Goal: Task Accomplishment & Management: Manage account settings

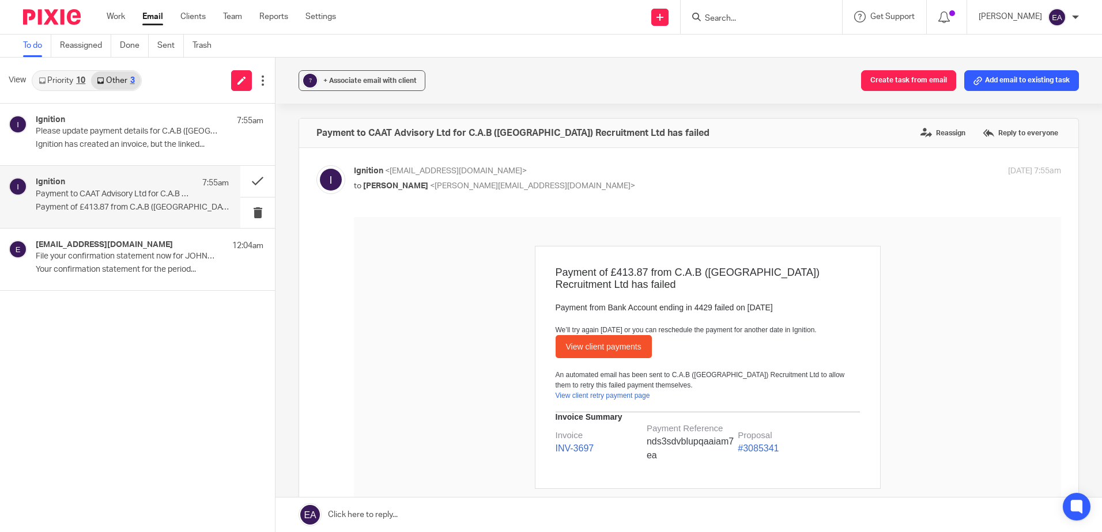
click at [75, 78] on link "Priority 10" at bounding box center [62, 80] width 58 height 18
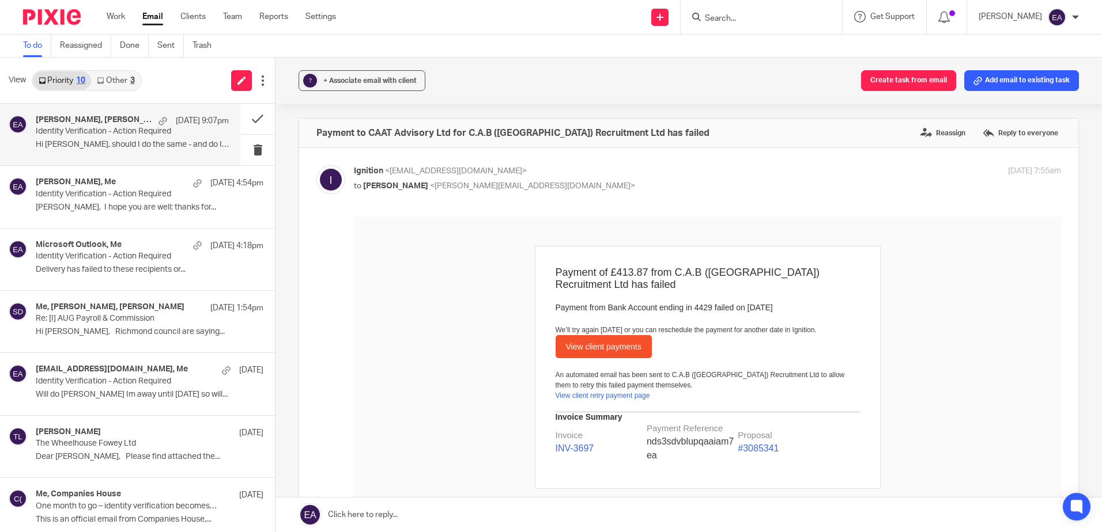
click at [88, 128] on p "Identity Verification - Action Required" at bounding box center [113, 132] width 154 height 10
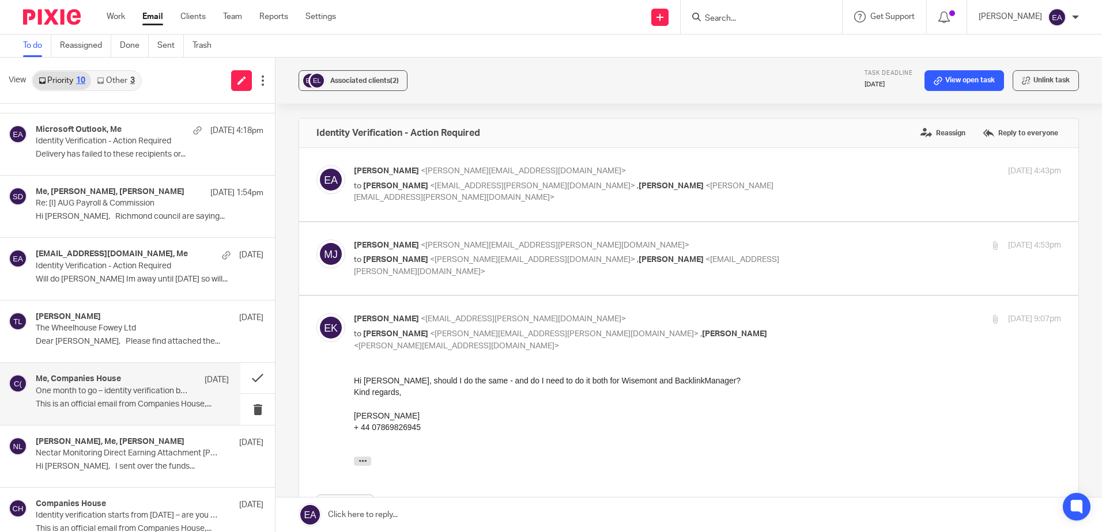
scroll to position [173, 0]
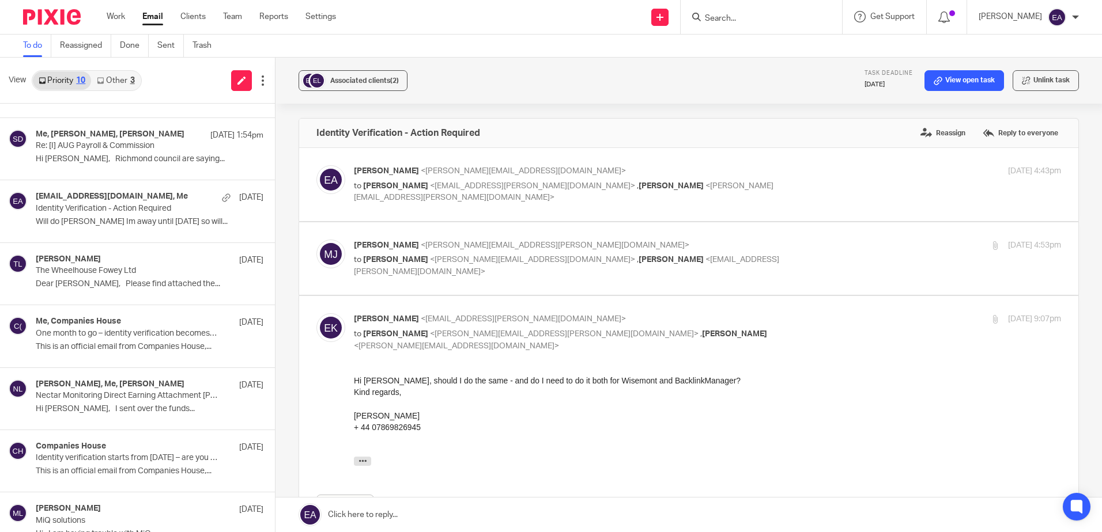
click at [137, 79] on link "Other 3" at bounding box center [115, 80] width 49 height 18
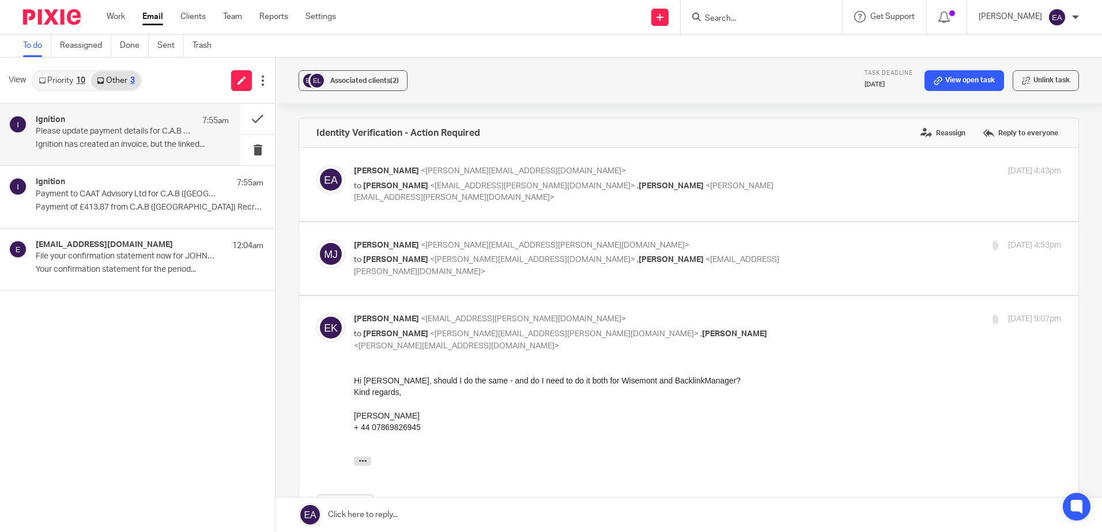
click at [95, 131] on p "Please update payment details for C.A.B (UK) Recruitment Ltd" at bounding box center [113, 132] width 154 height 10
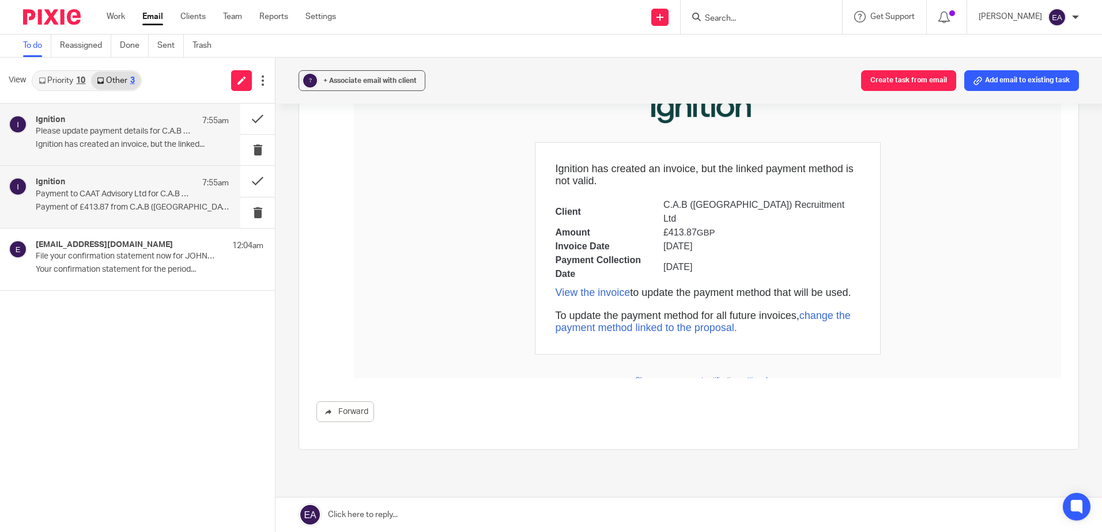
scroll to position [53, 0]
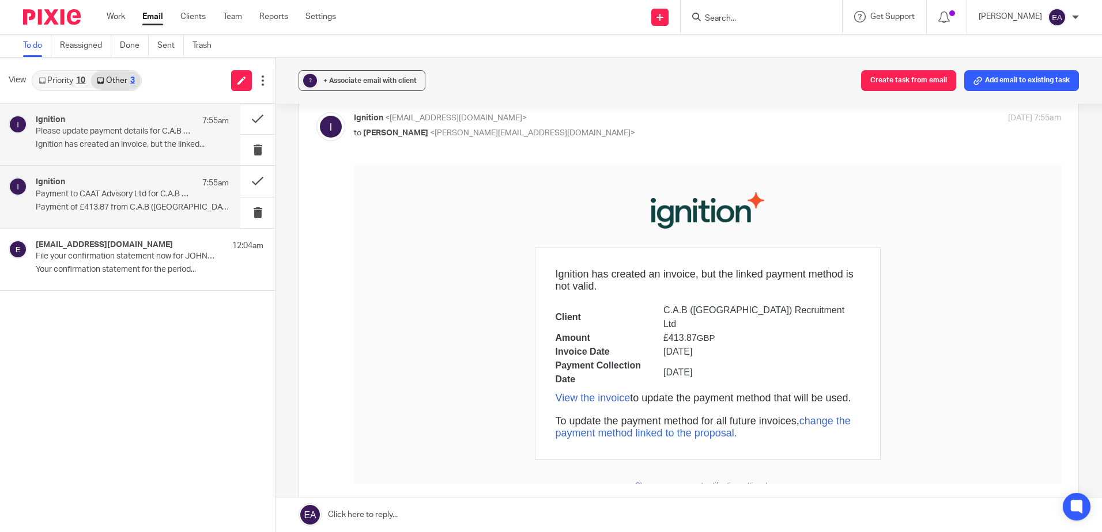
click at [124, 180] on div "Ignition 7:55am" at bounding box center [132, 183] width 193 height 12
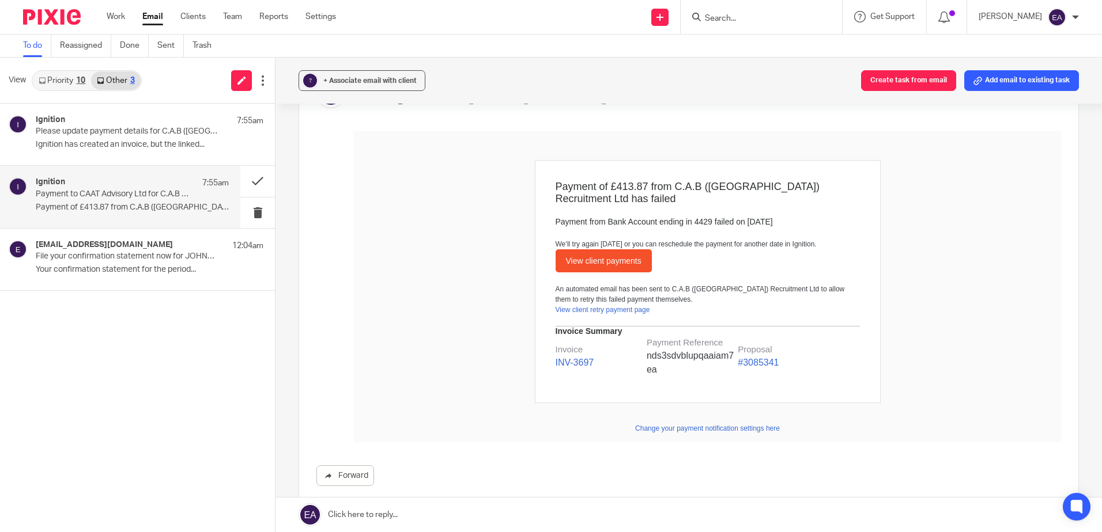
scroll to position [0, 0]
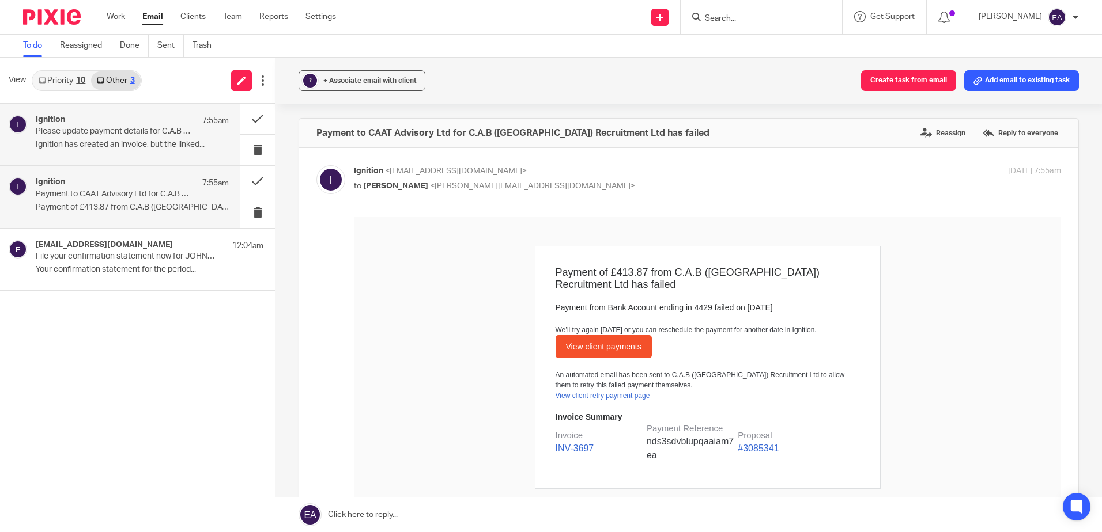
click at [128, 124] on div "Ignition 7:55am" at bounding box center [132, 121] width 193 height 12
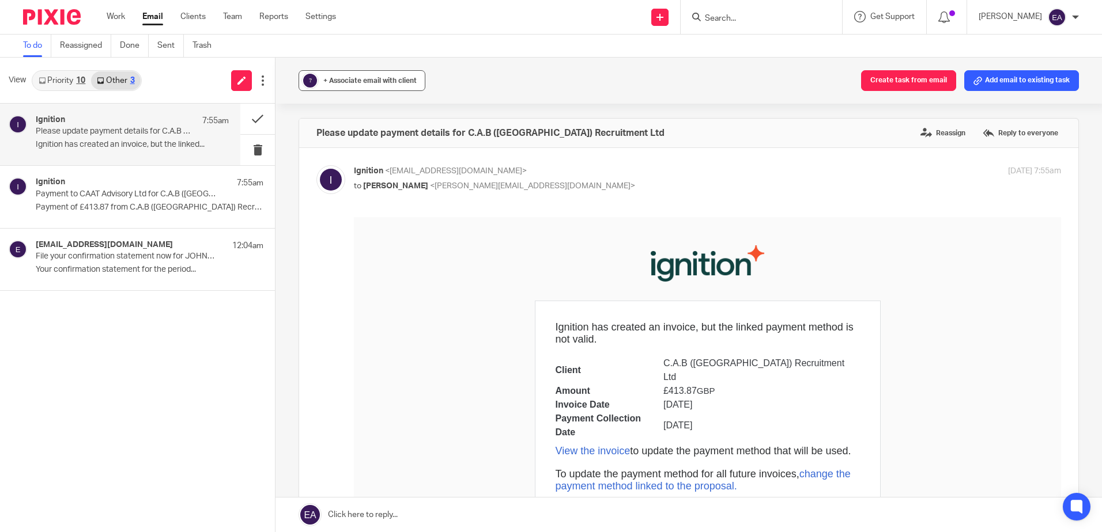
click at [334, 78] on span "+ Associate email with client" at bounding box center [369, 80] width 93 height 7
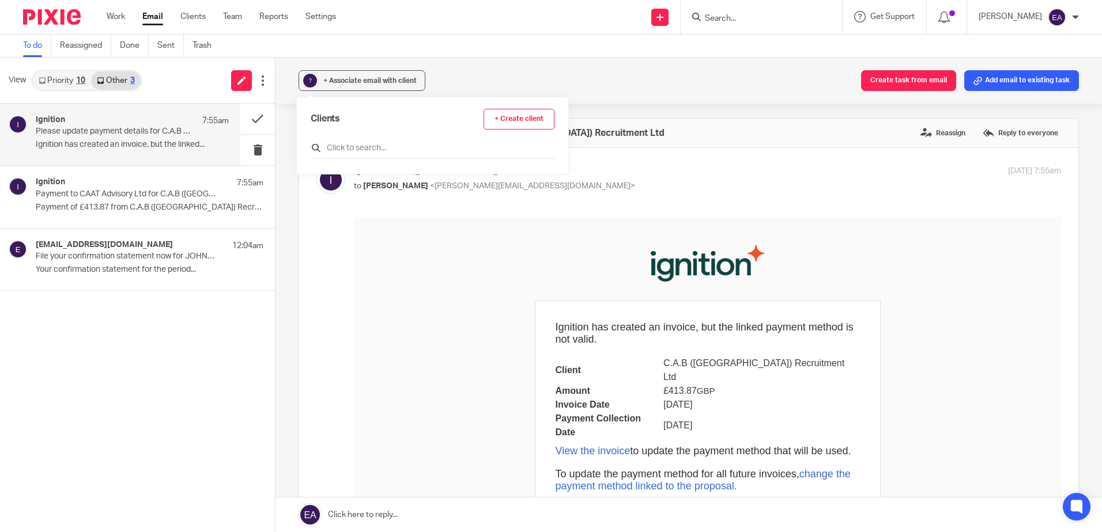
click at [346, 148] on input "text" at bounding box center [433, 148] width 244 height 12
type input "Ignit"
click at [310, 199] on div "Clients + Create client Ignit Clients (1) Ignition Details" at bounding box center [432, 164] width 271 height 135
click at [316, 200] on input "checkbox" at bounding box center [315, 199] width 9 height 9
checkbox input "true"
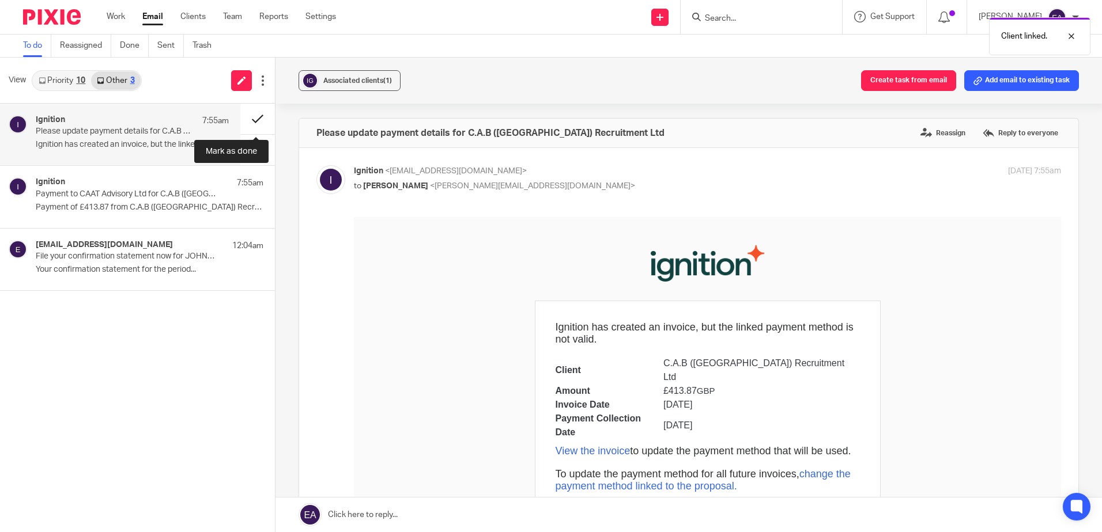
click at [257, 120] on button at bounding box center [257, 119] width 35 height 31
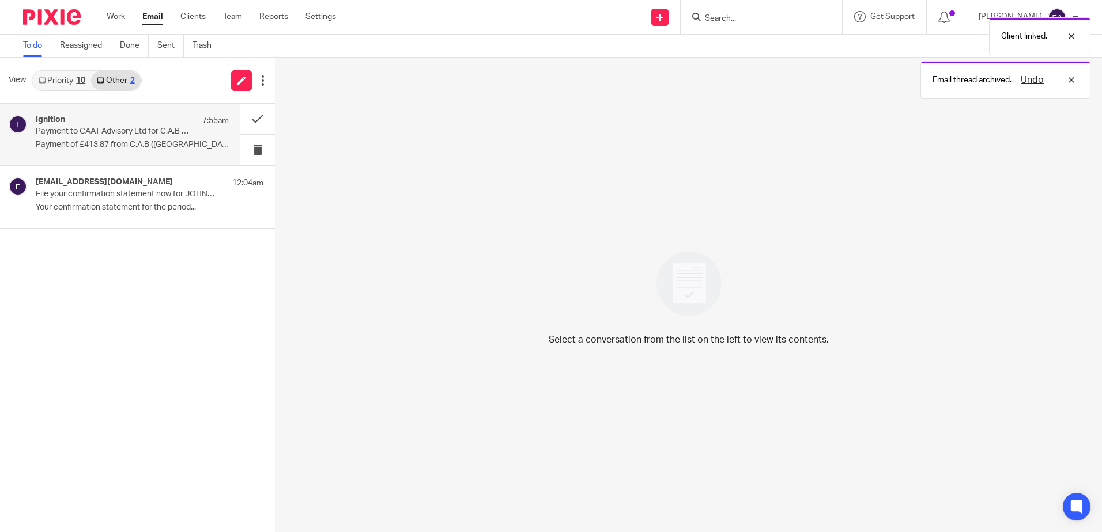
click at [103, 142] on p "Payment of £413.87 from C.A.B (UK) Recruitment..." at bounding box center [132, 145] width 193 height 10
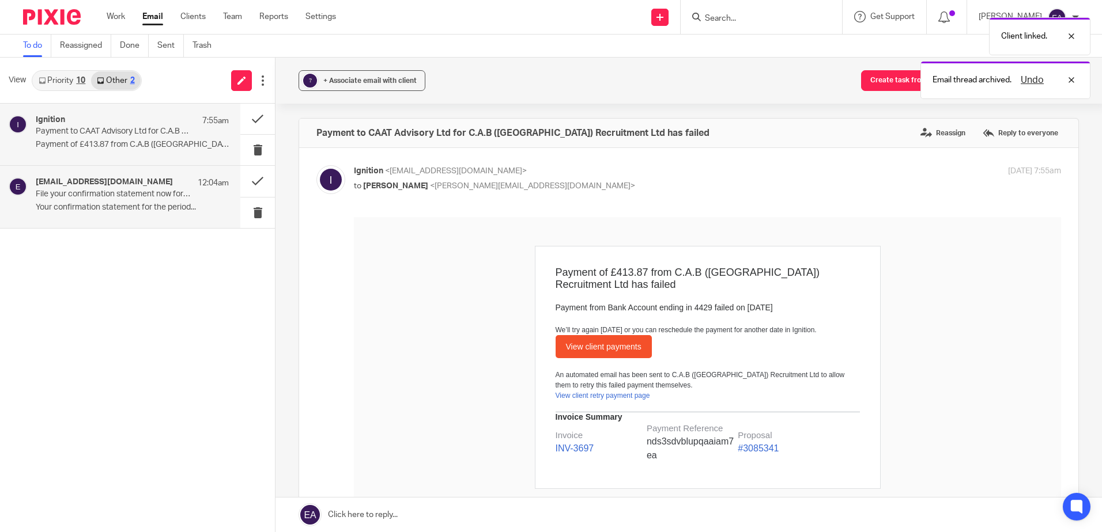
click at [134, 205] on p "Your confirmation statement for the period..." at bounding box center [132, 208] width 193 height 10
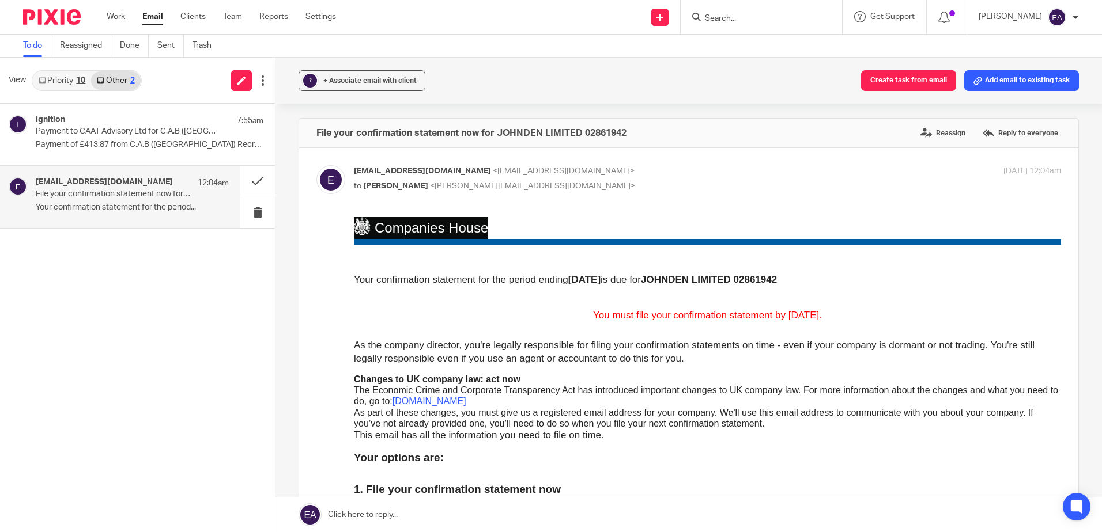
click at [64, 82] on link "Priority 10" at bounding box center [62, 80] width 58 height 18
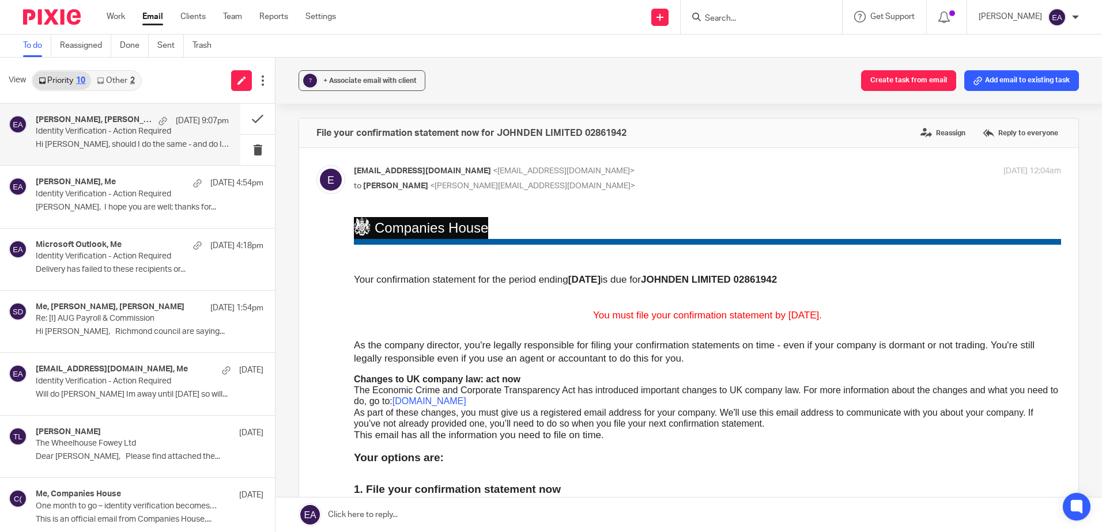
click at [99, 126] on div "Emilia Korczynska, Michał Jackowski, Me 10 Oct 9:07pm" at bounding box center [132, 121] width 193 height 12
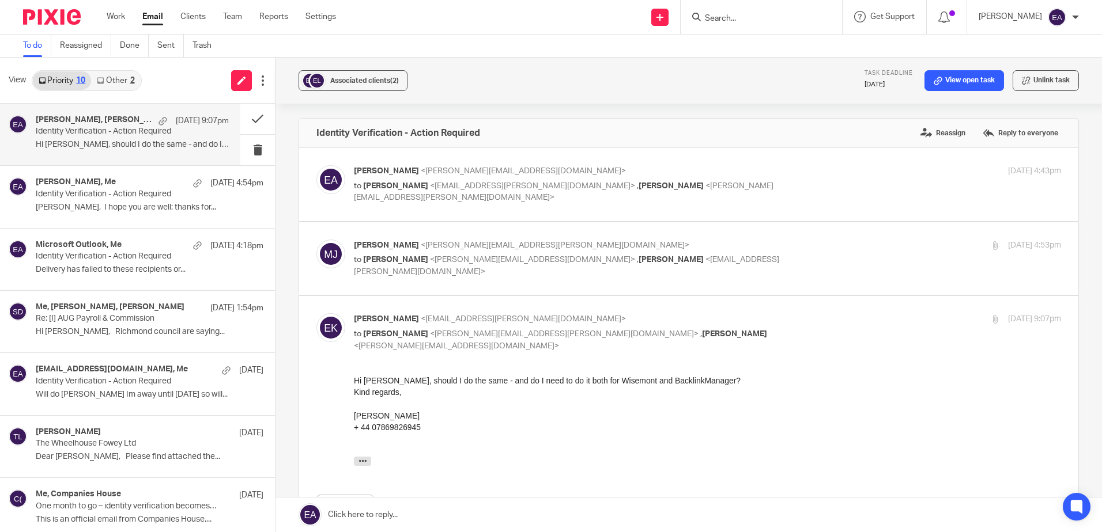
click at [493, 252] on div "Michał Jackowski <mike.jackowski@gmail.com> to Elaine Aitken <elaine@caatadviso…" at bounding box center [589, 259] width 471 height 39
checkbox input "true"
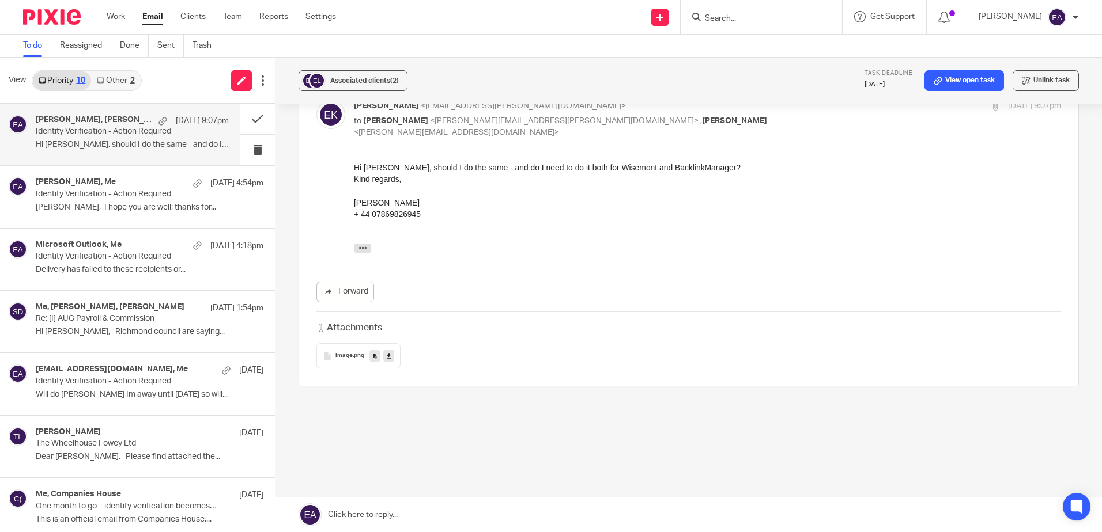
scroll to position [710, 0]
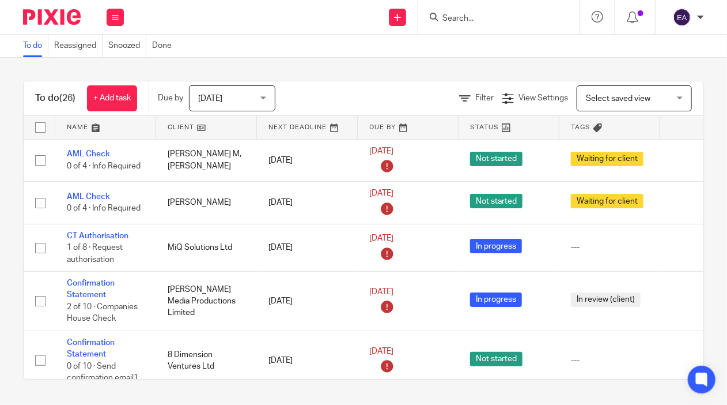
click at [471, 16] on input "Search" at bounding box center [493, 19] width 104 height 10
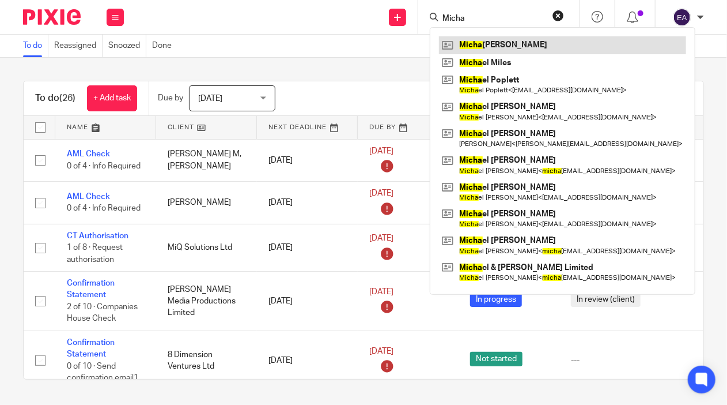
type input "Micha"
click at [549, 40] on link at bounding box center [562, 44] width 247 height 17
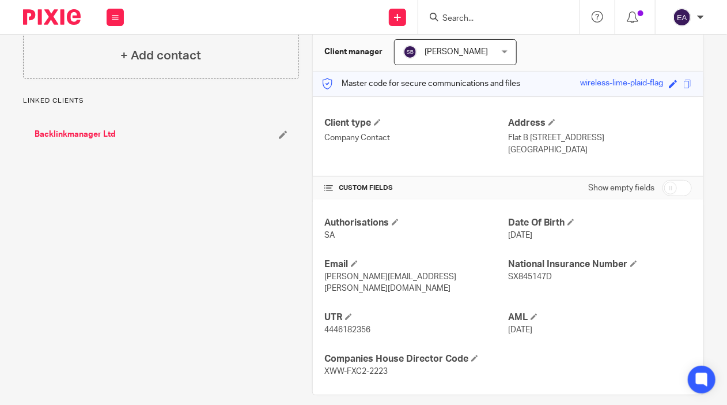
scroll to position [111, 0]
click at [663, 187] on input "checkbox" at bounding box center [677, 188] width 29 height 16
checkbox input "true"
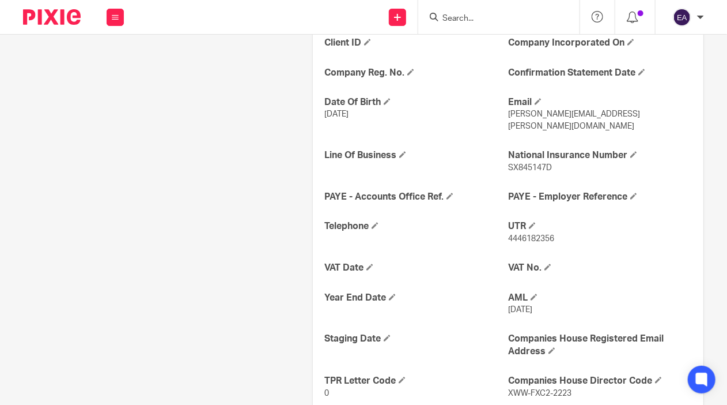
scroll to position [354, 0]
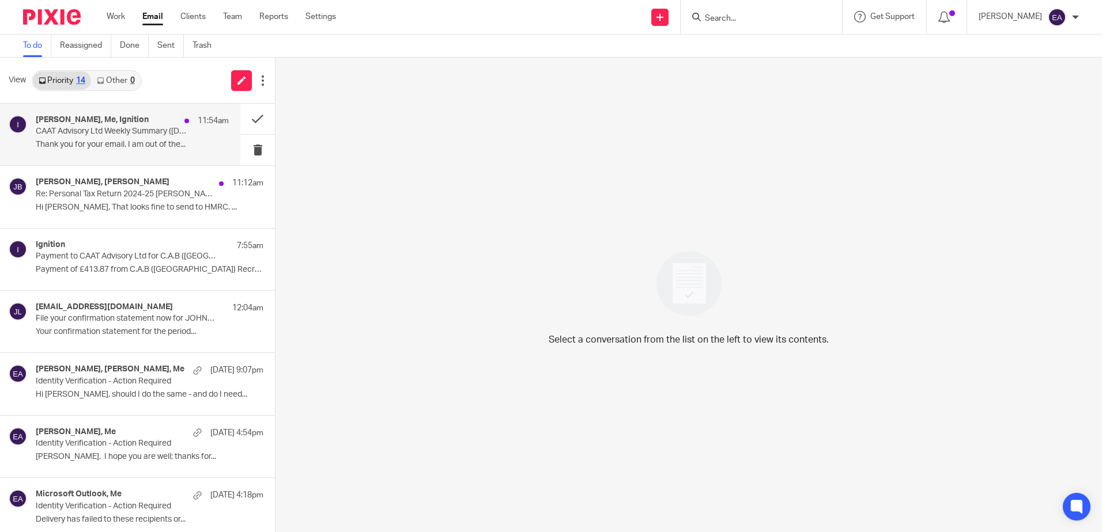
click at [104, 139] on div "Steve Bradshaw, Me, Ignition 11:54am CAAT Advisory Ltd Weekly Summary (13 Octob…" at bounding box center [132, 134] width 193 height 39
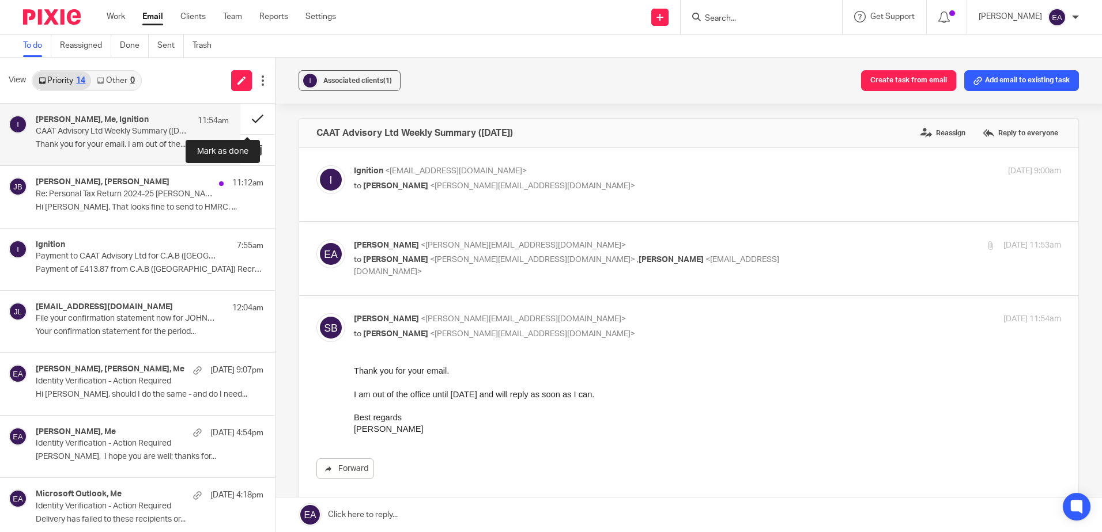
click at [247, 118] on button at bounding box center [257, 119] width 35 height 31
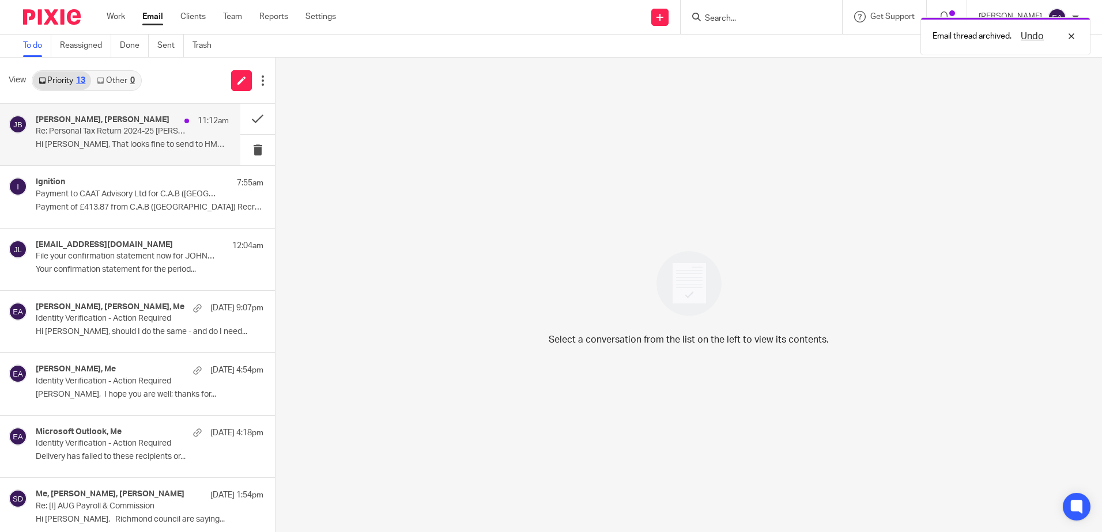
click at [104, 131] on p "Re: Personal Tax Return 2024-25 Judith Barton" at bounding box center [113, 132] width 154 height 10
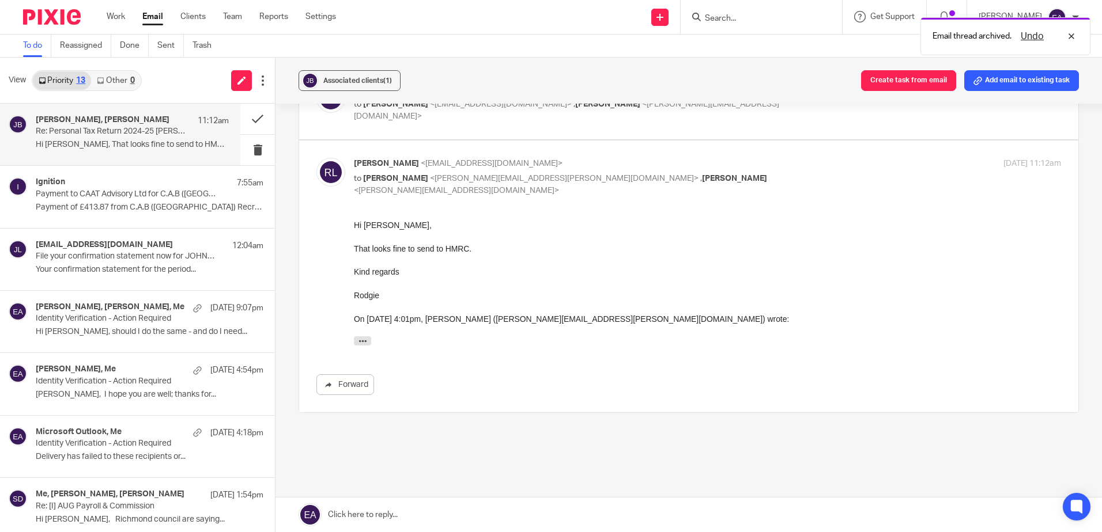
scroll to position [780, 0]
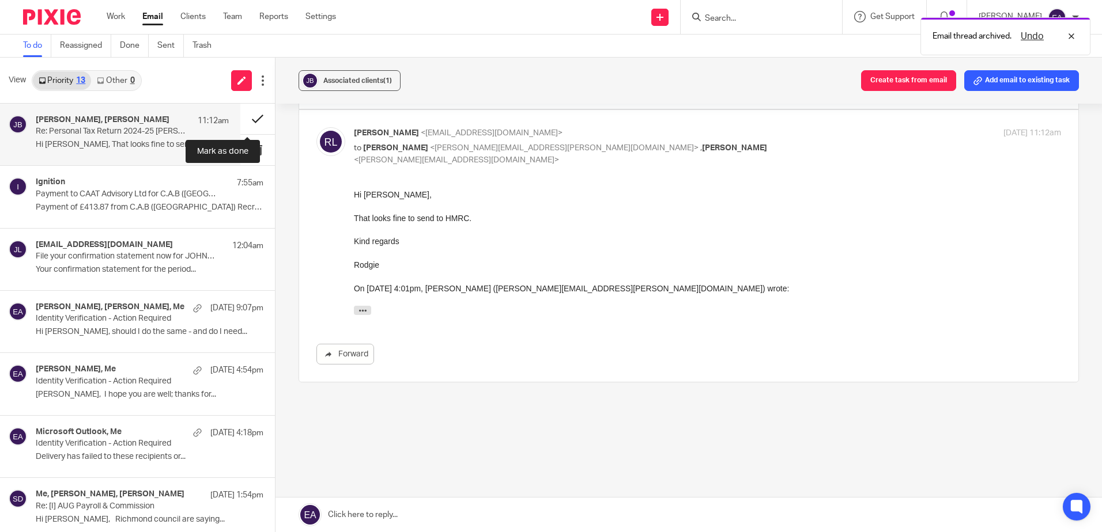
click at [242, 119] on button at bounding box center [257, 119] width 35 height 31
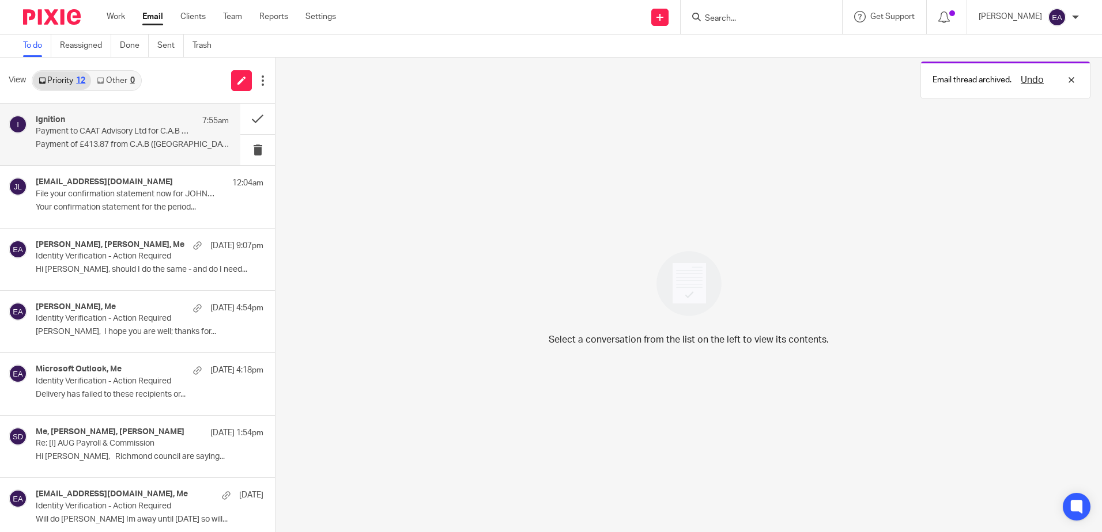
click at [80, 138] on div "Ignition 7:55am Payment to CAAT Advisory Ltd for C.A.B (UK) Recruitment Ltd has…" at bounding box center [132, 134] width 193 height 39
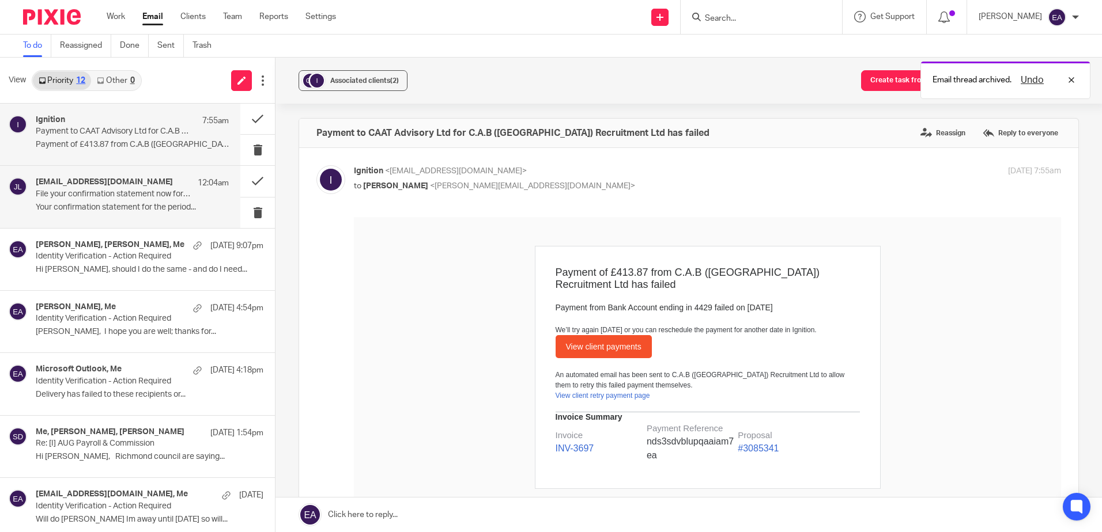
scroll to position [0, 0]
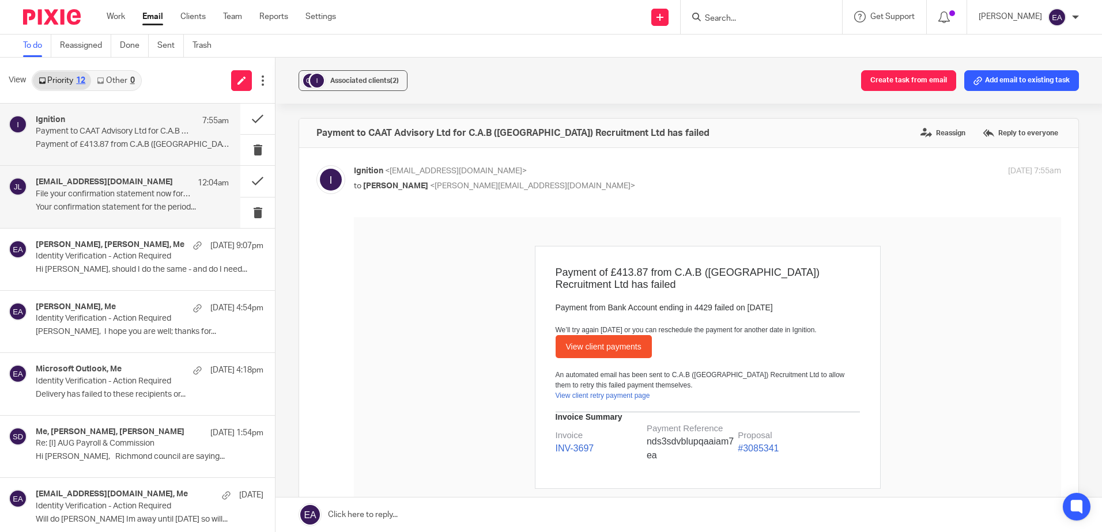
click at [130, 194] on p "File your confirmation statement now for JOHNDEN LIMITED 02861942" at bounding box center [113, 195] width 154 height 10
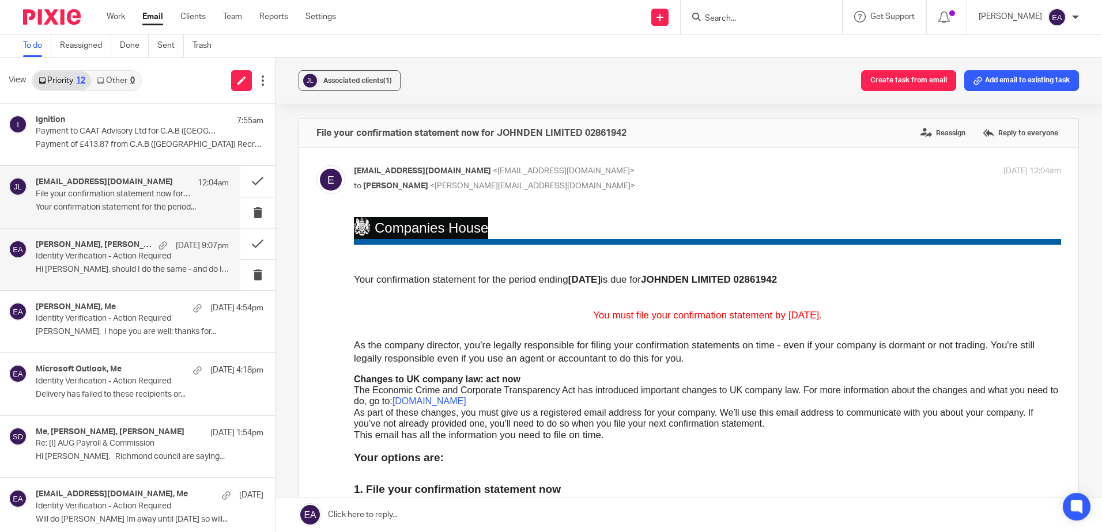
click at [127, 259] on p "Identity Verification - Action Required" at bounding box center [113, 257] width 154 height 10
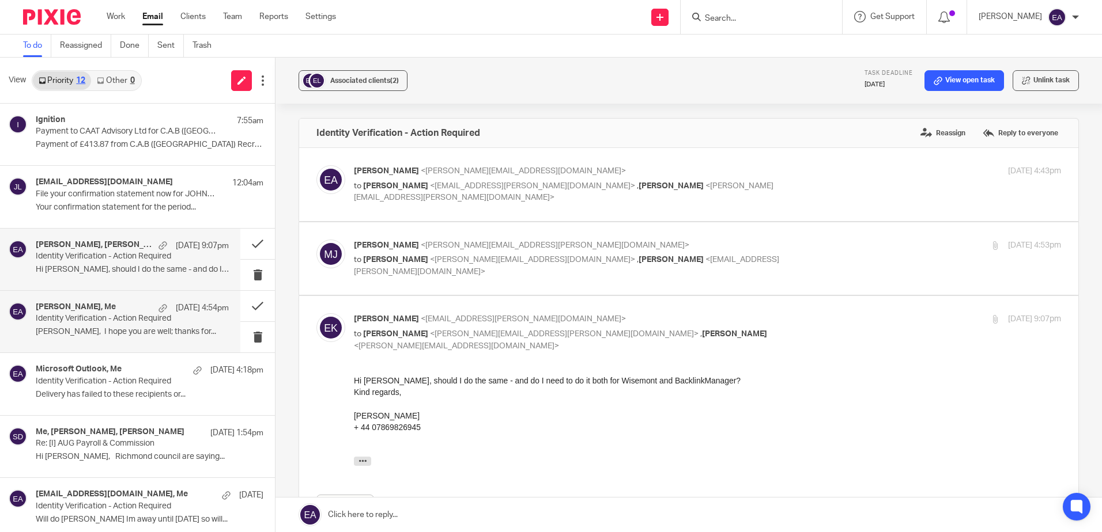
click at [120, 320] on p "Identity Verification - Action Required" at bounding box center [113, 319] width 154 height 10
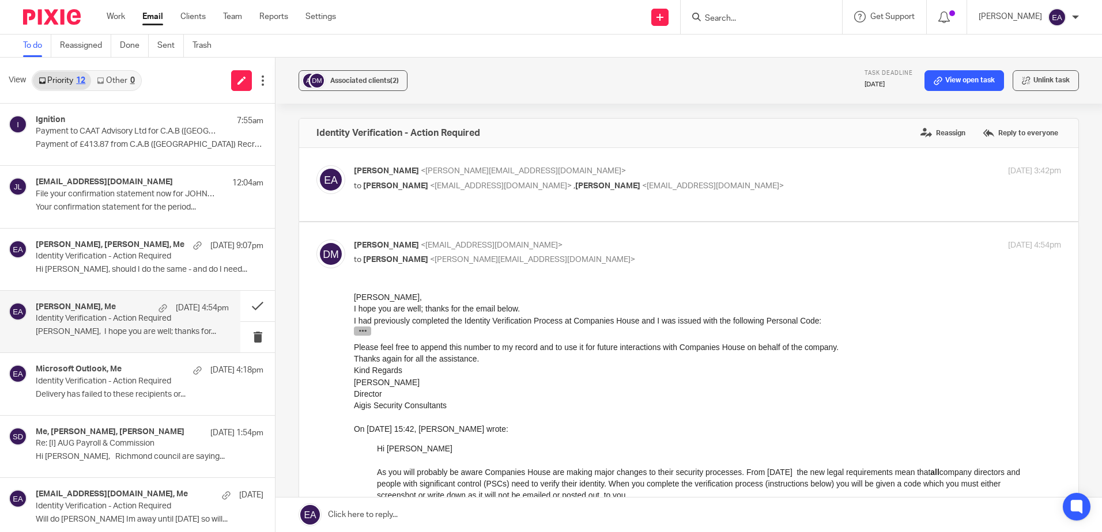
click at [366, 330] on icon "button" at bounding box center [362, 330] width 9 height 9
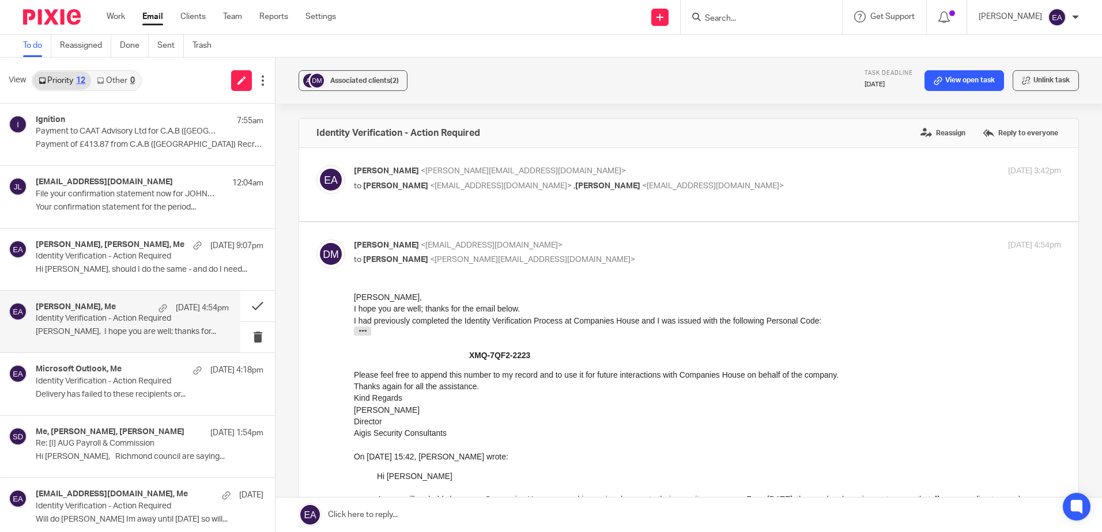
click at [764, 14] on input "Search" at bounding box center [756, 19] width 104 height 10
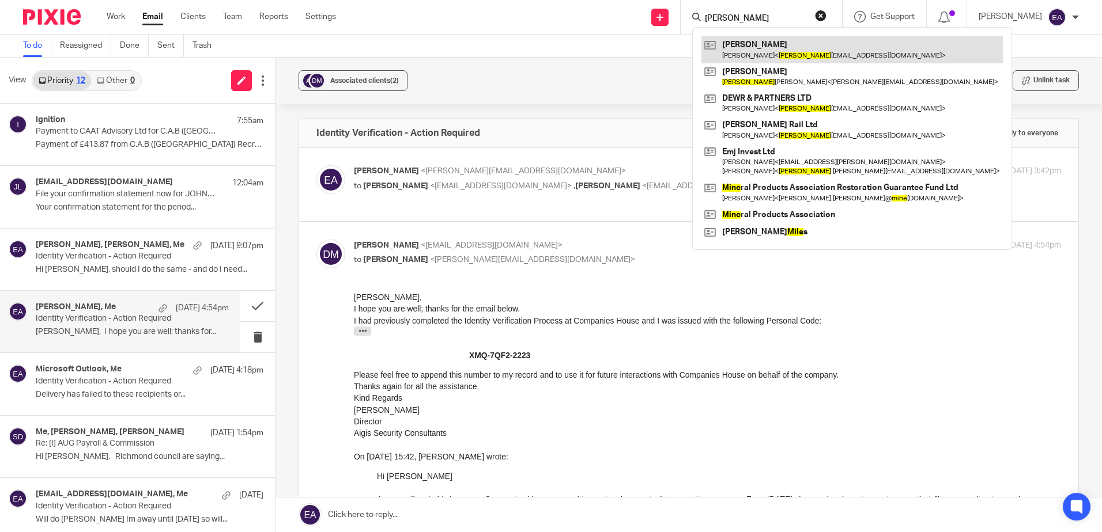
type input "Mike"
click at [778, 39] on link at bounding box center [851, 49] width 301 height 27
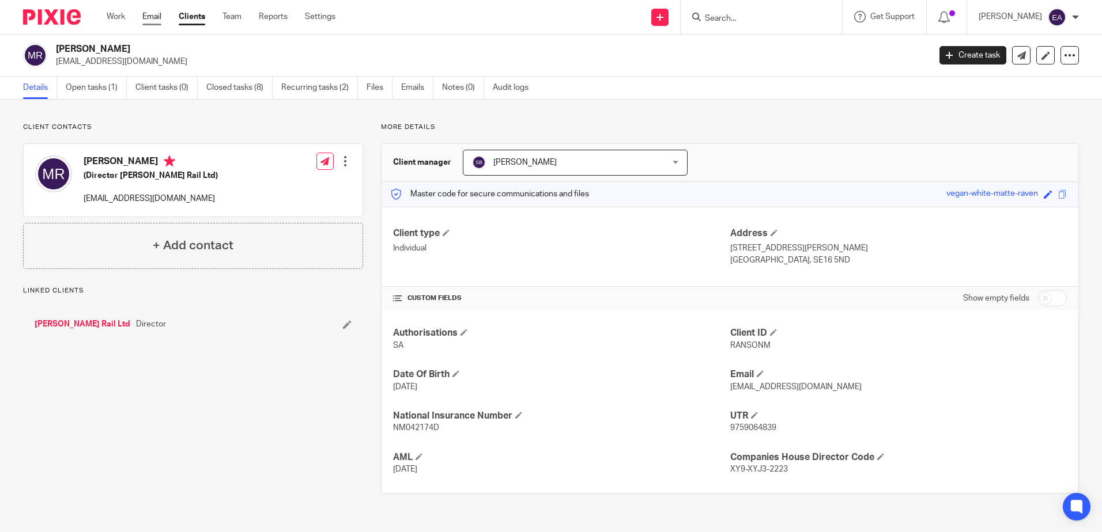
click at [149, 16] on link "Email" at bounding box center [151, 17] width 19 height 12
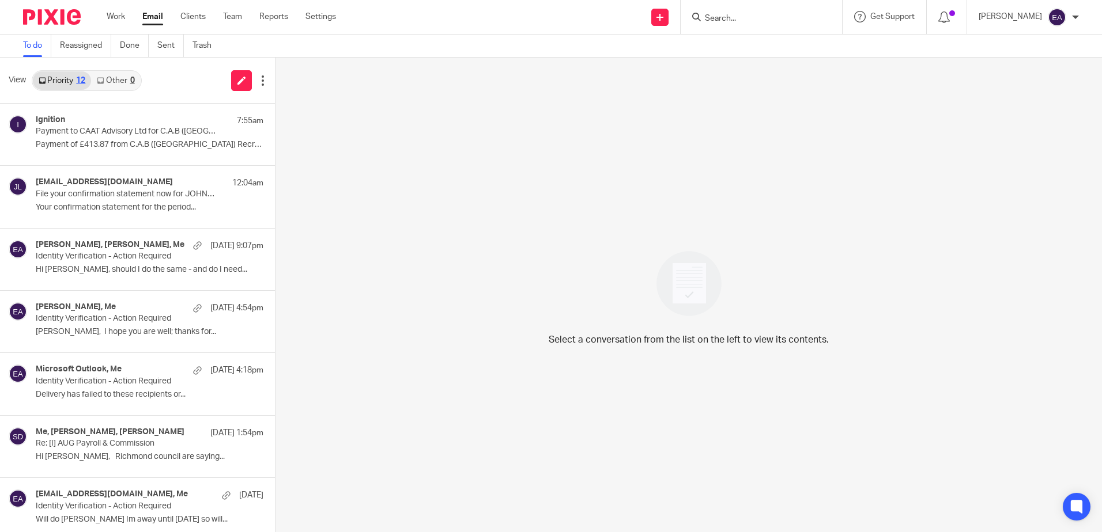
click at [807, 16] on input "Search" at bounding box center [756, 19] width 104 height 10
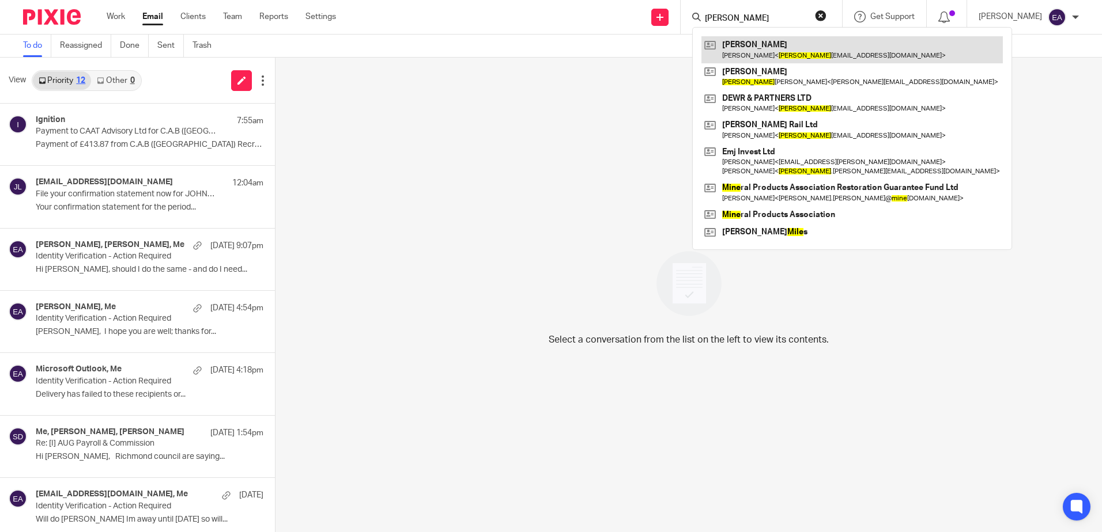
type input "[PERSON_NAME]"
click at [803, 41] on link at bounding box center [851, 49] width 301 height 27
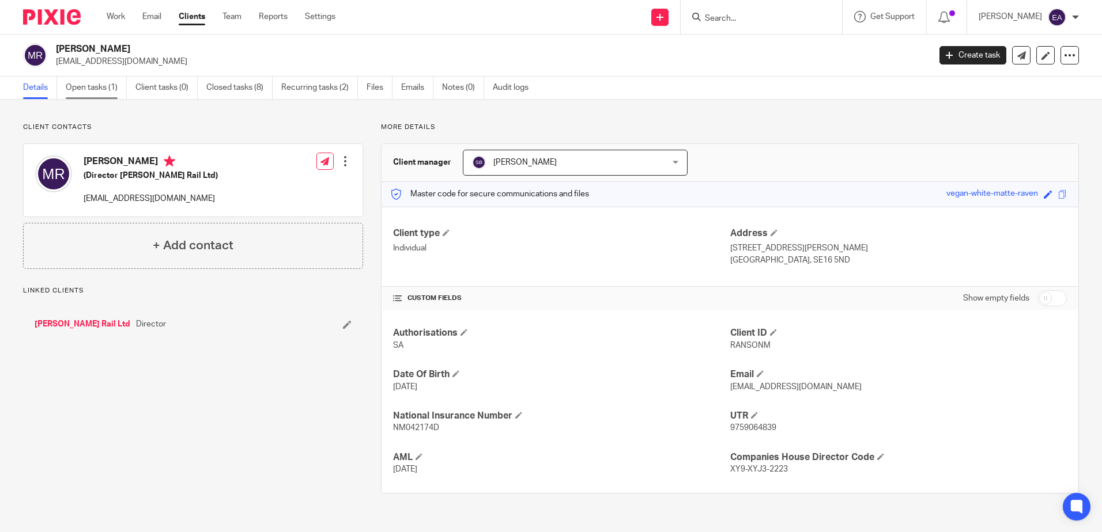
click at [112, 85] on link "Open tasks (1)" at bounding box center [96, 88] width 61 height 22
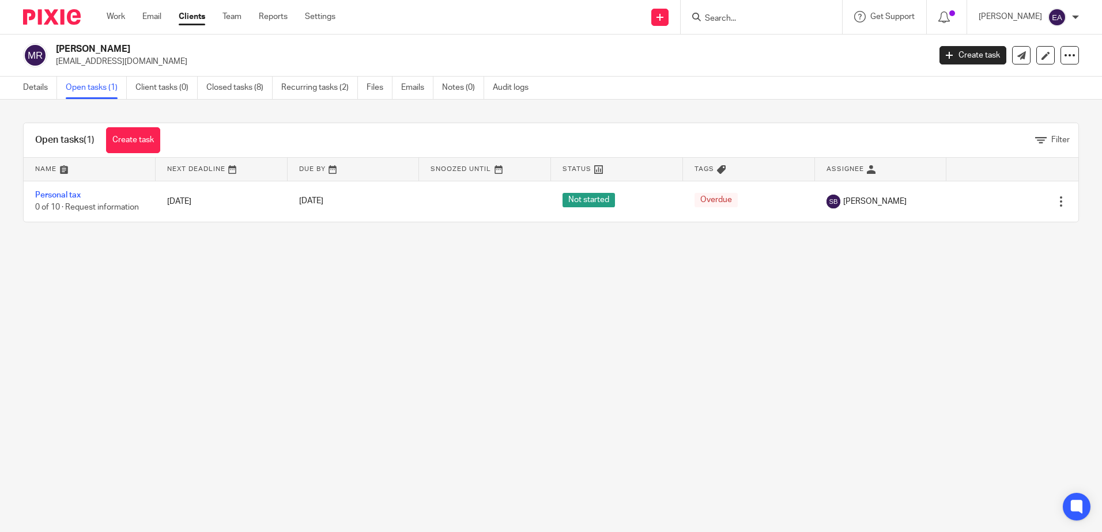
click at [762, 14] on input "Search" at bounding box center [756, 19] width 104 height 10
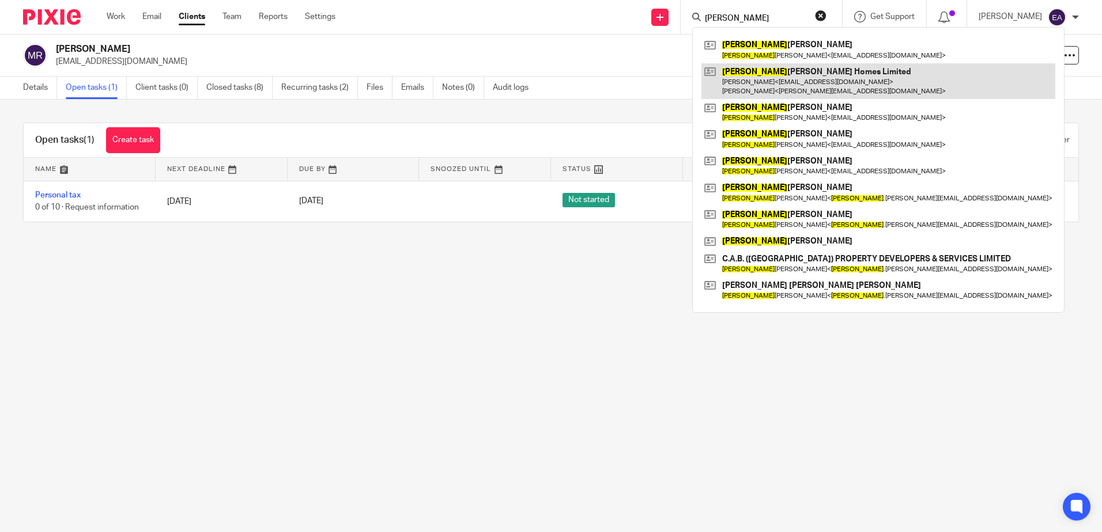
type input "[PERSON_NAME]"
click at [803, 77] on link at bounding box center [878, 81] width 354 height 36
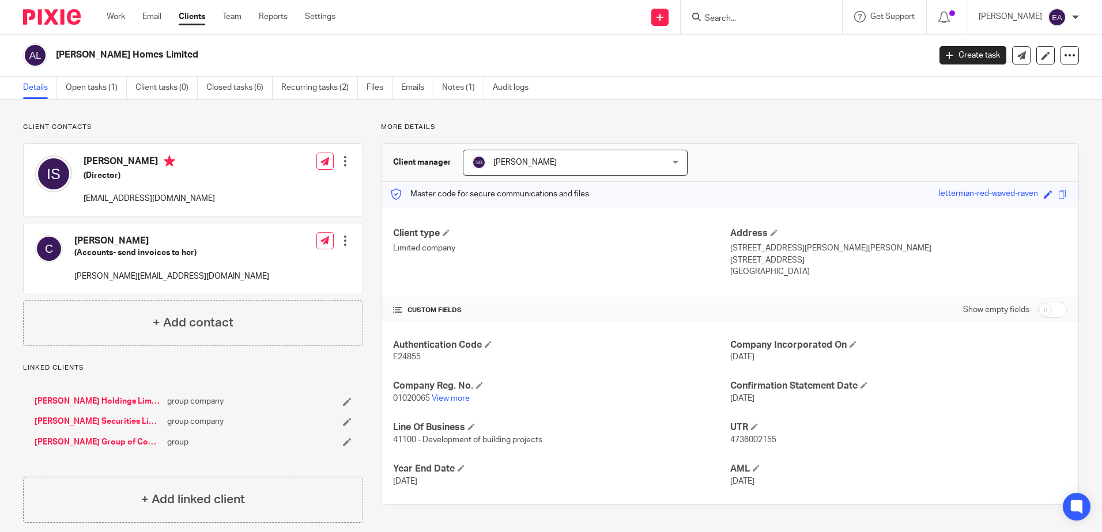
click at [747, 17] on input "Search" at bounding box center [756, 19] width 104 height 10
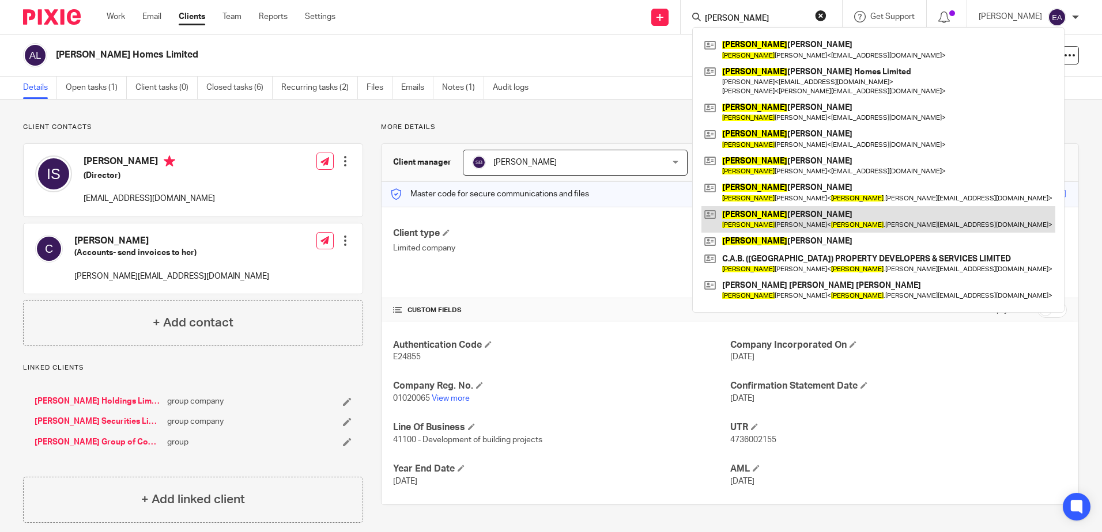
type input "[PERSON_NAME]"
click at [829, 214] on link at bounding box center [878, 219] width 354 height 27
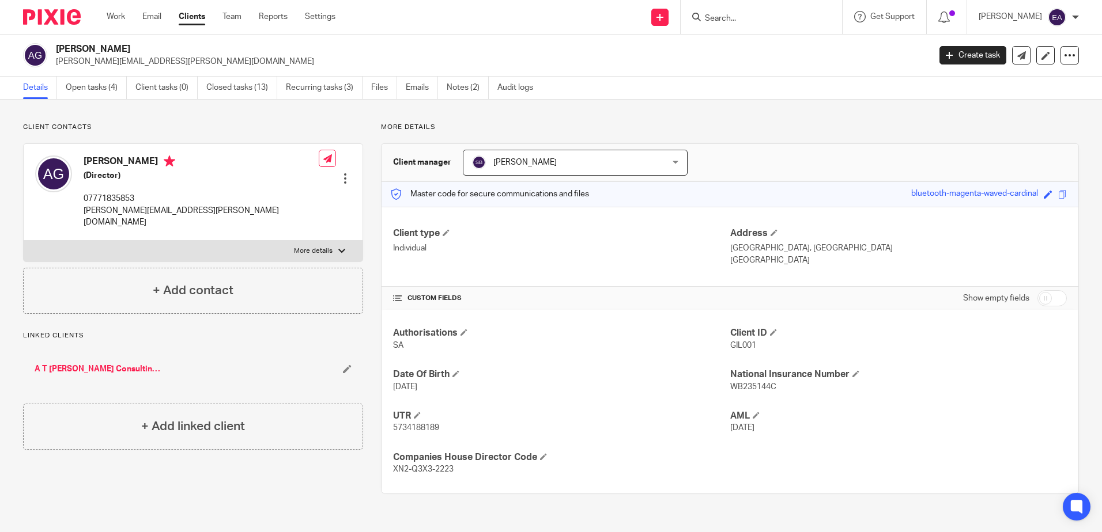
click at [1038, 298] on input "checkbox" at bounding box center [1051, 298] width 29 height 16
checkbox input "true"
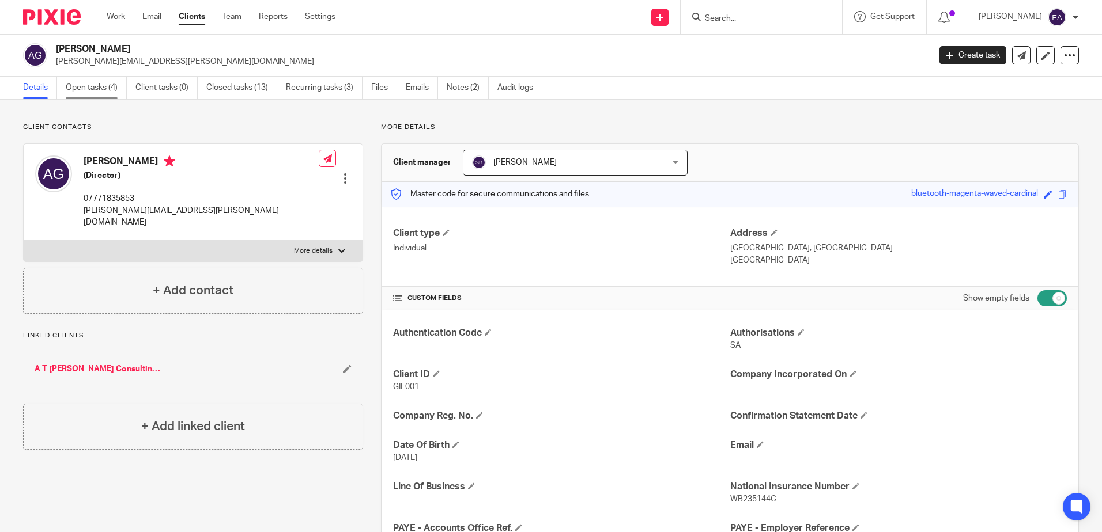
click at [103, 80] on link "Open tasks (4)" at bounding box center [96, 88] width 61 height 22
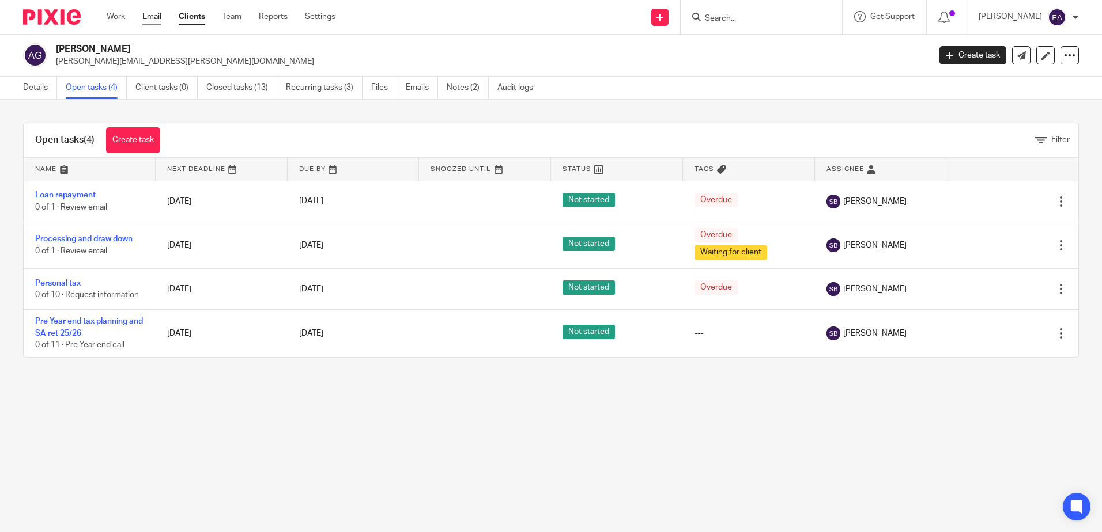
click at [159, 19] on link "Email" at bounding box center [151, 17] width 19 height 12
